Goal: Obtain resource: Download file/media

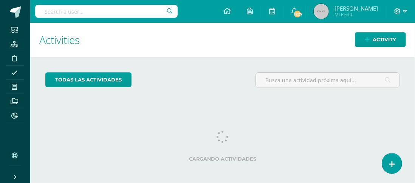
click at [63, 8] on input "text" at bounding box center [106, 11] width 142 height 13
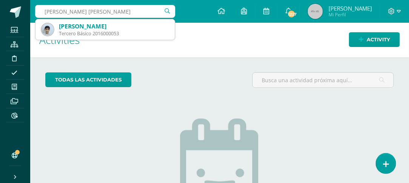
type input "[PERSON_NAME] [PERSON_NAME]"
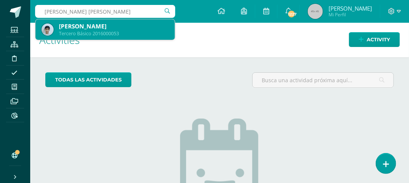
click at [89, 23] on div "[PERSON_NAME]" at bounding box center [114, 26] width 110 height 8
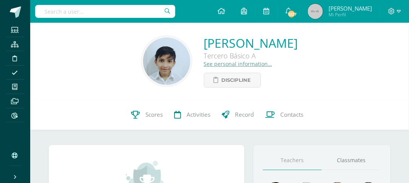
click at [89, 23] on div "[PERSON_NAME] Tercero Básico A See personal information… Discipline" at bounding box center [219, 61] width 379 height 77
click at [154, 116] on span "Scores" at bounding box center [154, 114] width 17 height 8
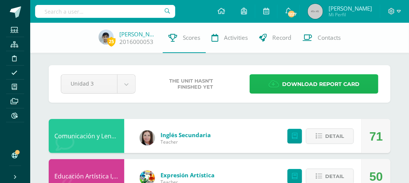
click at [303, 84] on span "Download report card" at bounding box center [320, 84] width 77 height 19
